Goal: Task Accomplishment & Management: Use online tool/utility

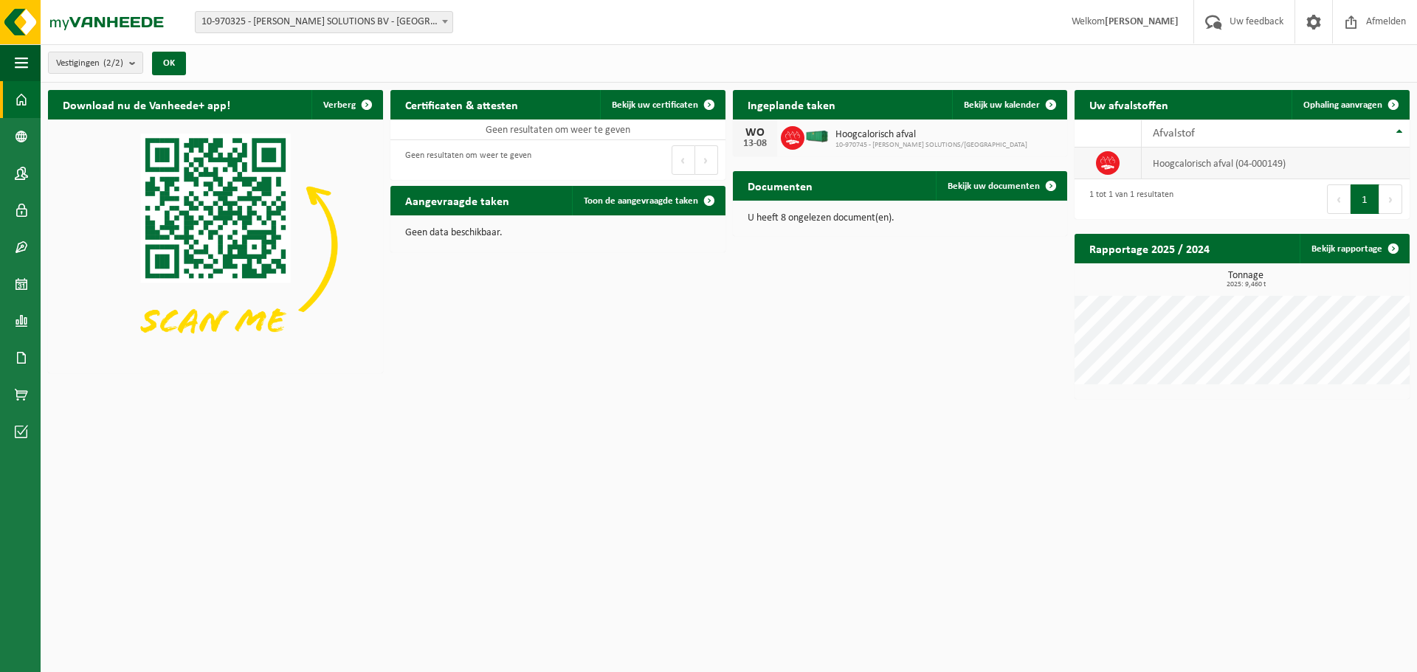
click at [1249, 165] on td "hoogcalorisch afval (04-000149)" at bounding box center [1276, 164] width 268 height 32
click at [1347, 103] on span "Ophaling aanvragen" at bounding box center [1342, 105] width 79 height 10
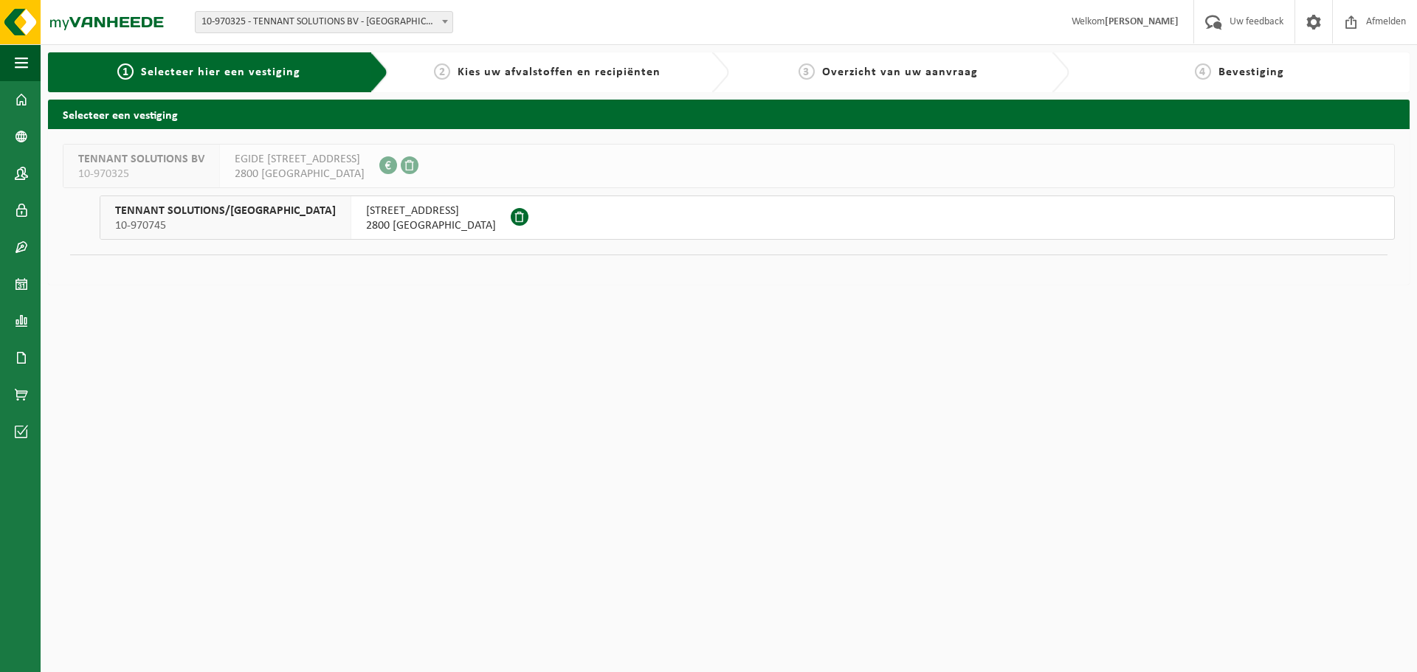
click at [366, 224] on span "2800 [GEOGRAPHIC_DATA]" at bounding box center [431, 225] width 130 height 15
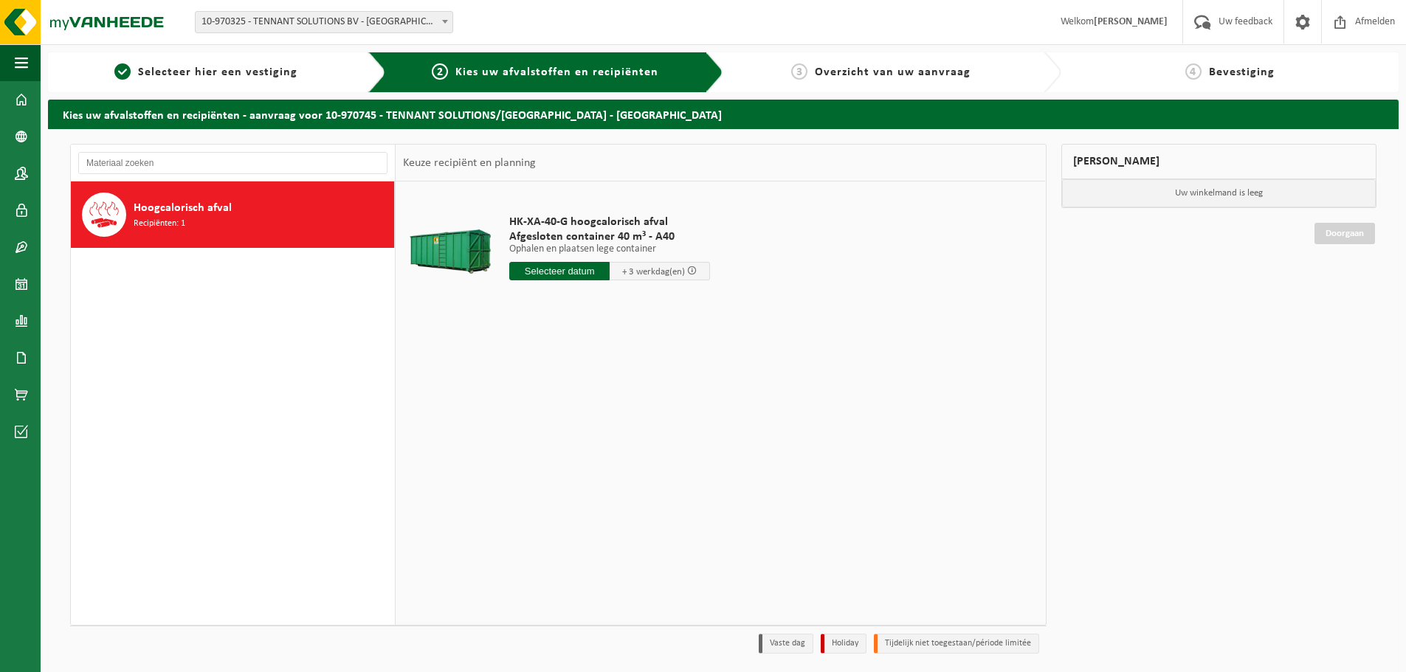
click at [172, 218] on span "Recipiënten: 1" at bounding box center [160, 224] width 52 height 14
